Goal: Information Seeking & Learning: Find specific page/section

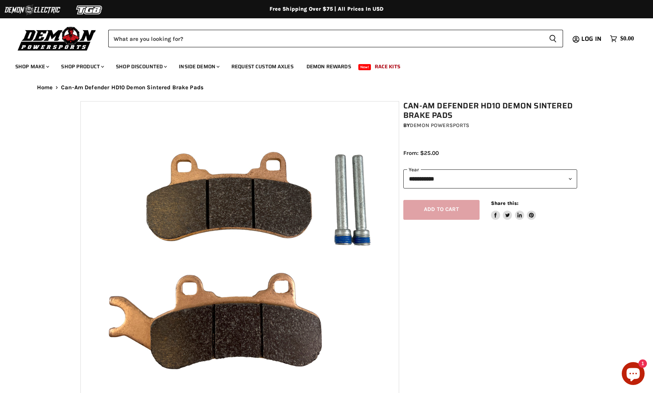
select select "******"
